Goal: Download file/media: Obtain a digital file from the website

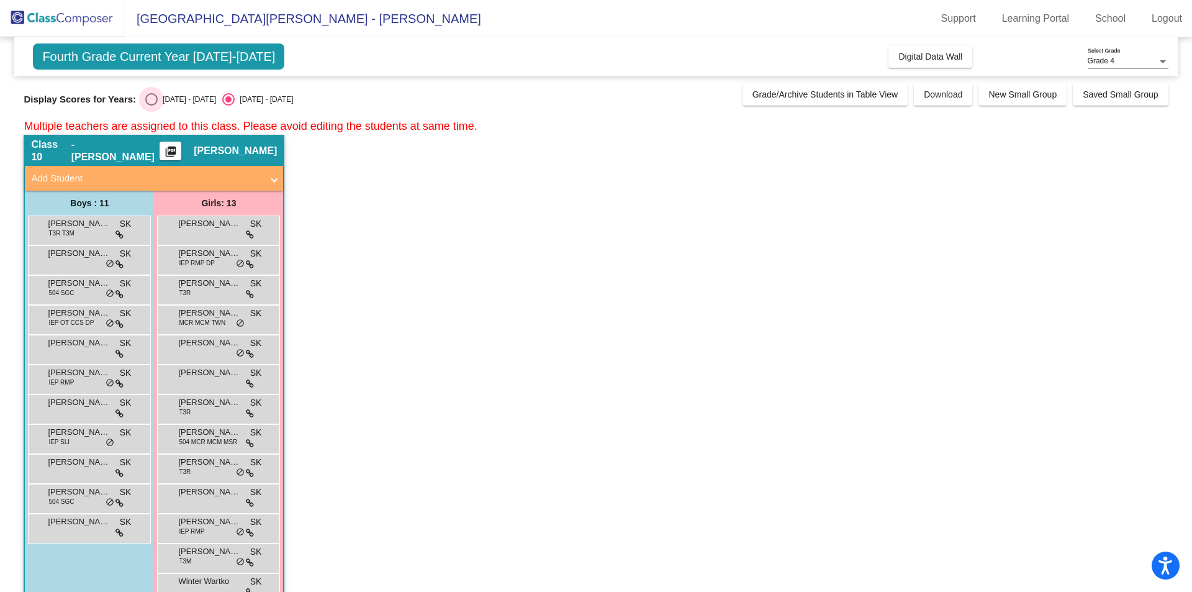
click at [150, 97] on div "Select an option" at bounding box center [151, 99] width 12 height 12
click at [151, 106] on input "[DATE] - [DATE]" at bounding box center [151, 106] width 1 height 1
radio input "true"
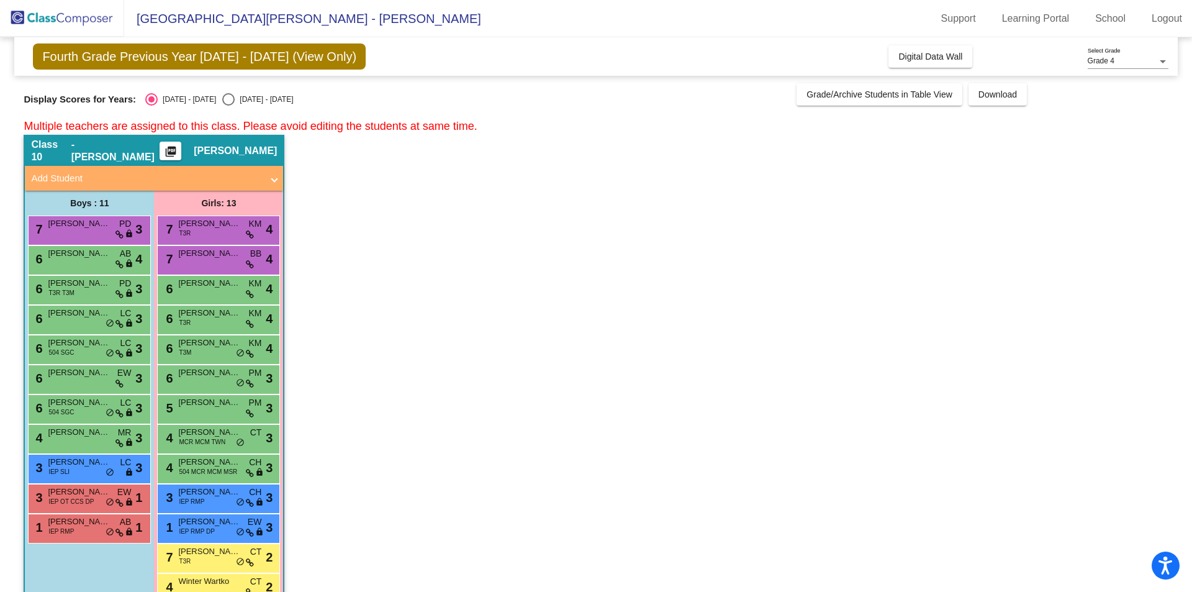
scroll to position [31, 0]
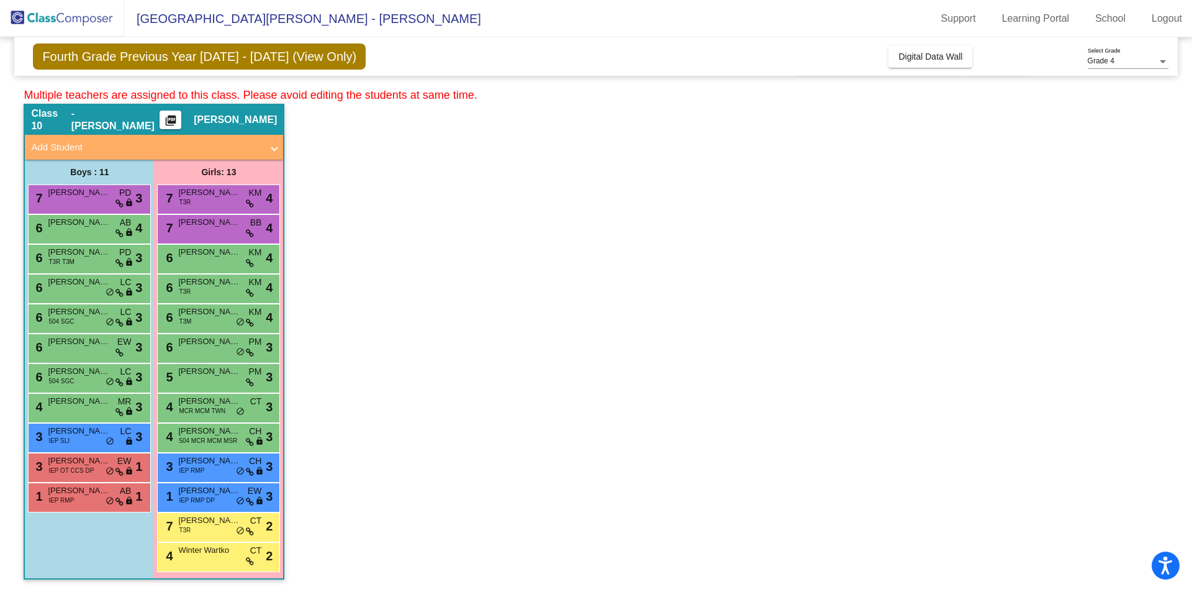
click at [178, 117] on mat-icon "picture_as_pdf" at bounding box center [170, 122] width 15 height 17
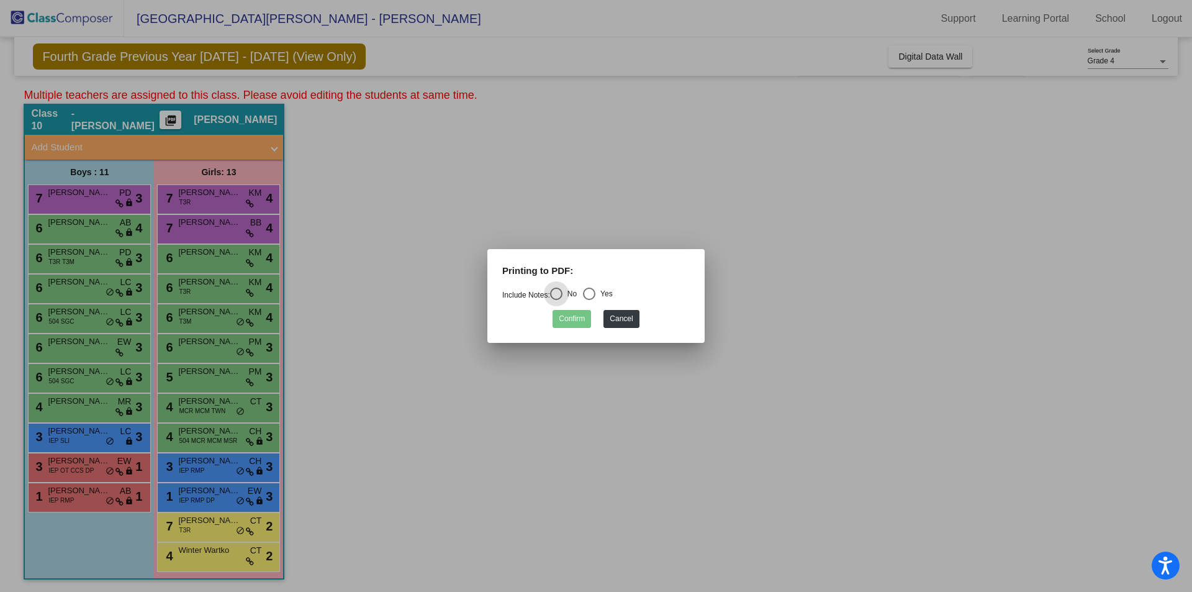
click at [594, 291] on div "Select an option" at bounding box center [589, 293] width 12 height 12
click at [589, 300] on input "Yes" at bounding box center [589, 300] width 1 height 1
radio input "true"
click at [577, 322] on button "Confirm" at bounding box center [572, 319] width 38 height 18
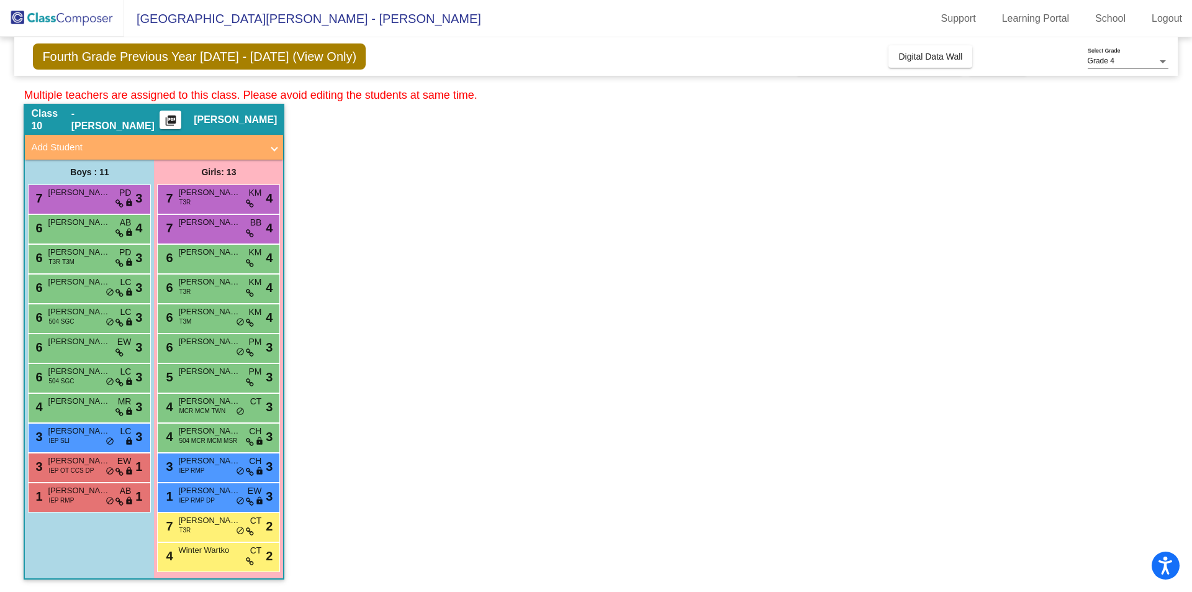
click at [49, 16] on img at bounding box center [62, 18] width 124 height 37
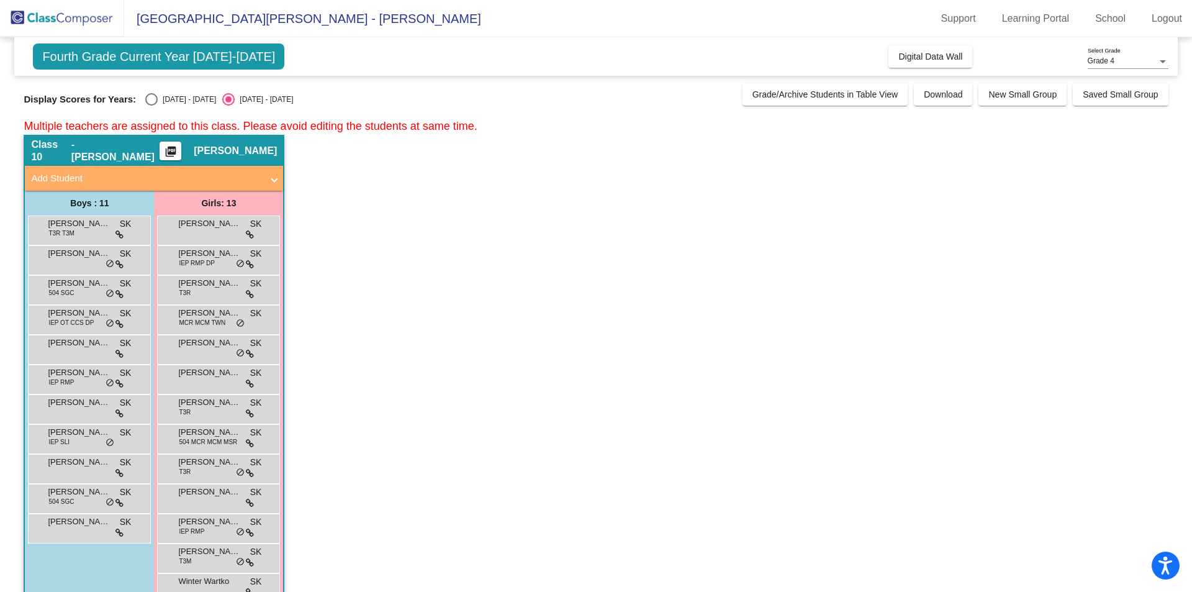
click at [150, 99] on div "Select an option" at bounding box center [151, 99] width 12 height 12
click at [151, 106] on input "[DATE] - [DATE]" at bounding box center [151, 106] width 1 height 1
radio input "true"
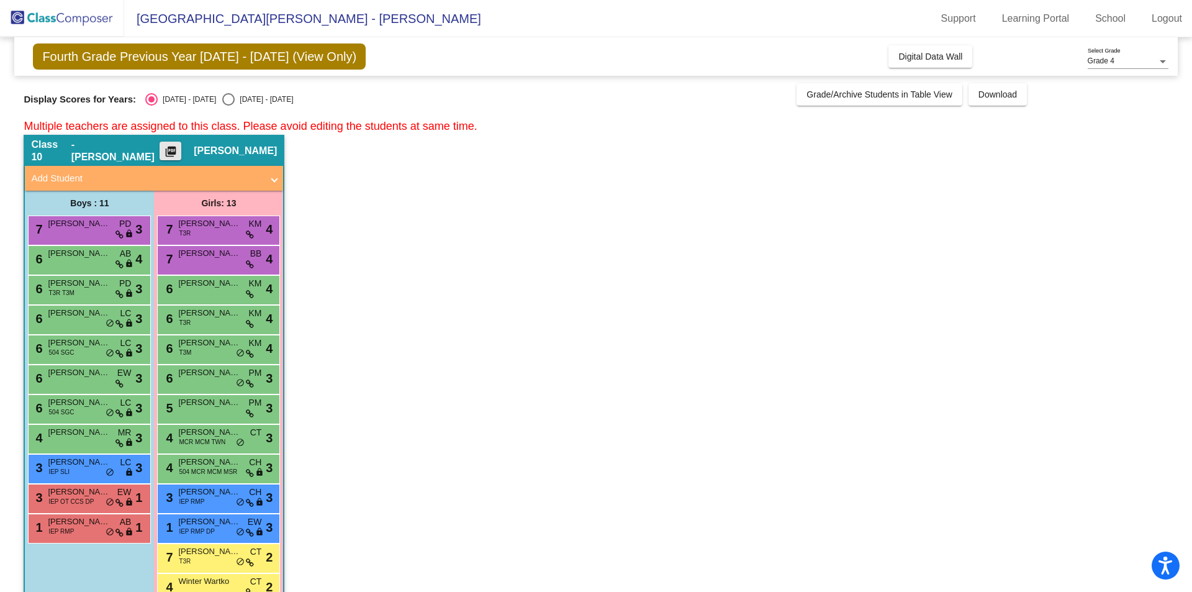
click at [178, 149] on mat-icon "picture_as_pdf" at bounding box center [170, 153] width 15 height 17
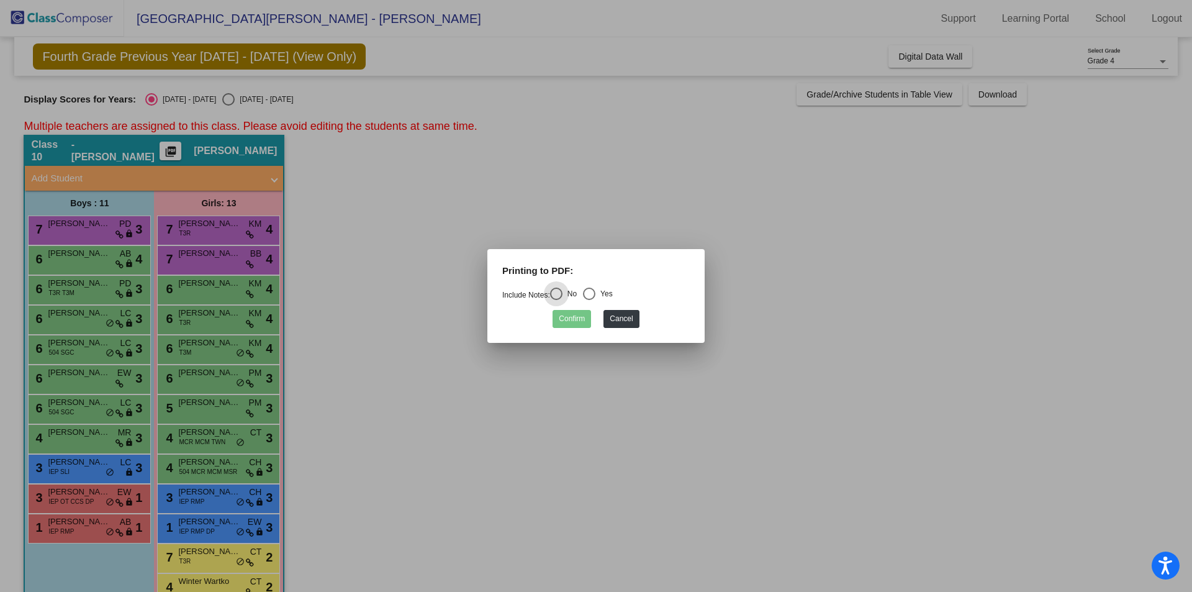
click at [595, 295] on div "Select an option" at bounding box center [589, 293] width 12 height 12
click at [589, 300] on input "Yes" at bounding box center [589, 300] width 1 height 1
radio input "true"
click at [568, 321] on button "Confirm" at bounding box center [572, 319] width 38 height 18
